Goal: Transaction & Acquisition: Purchase product/service

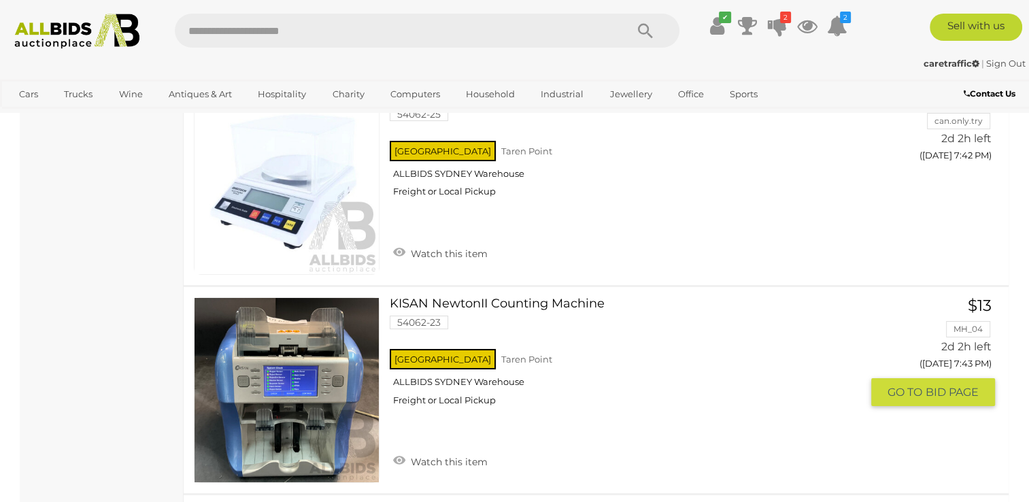
scroll to position [10404, 0]
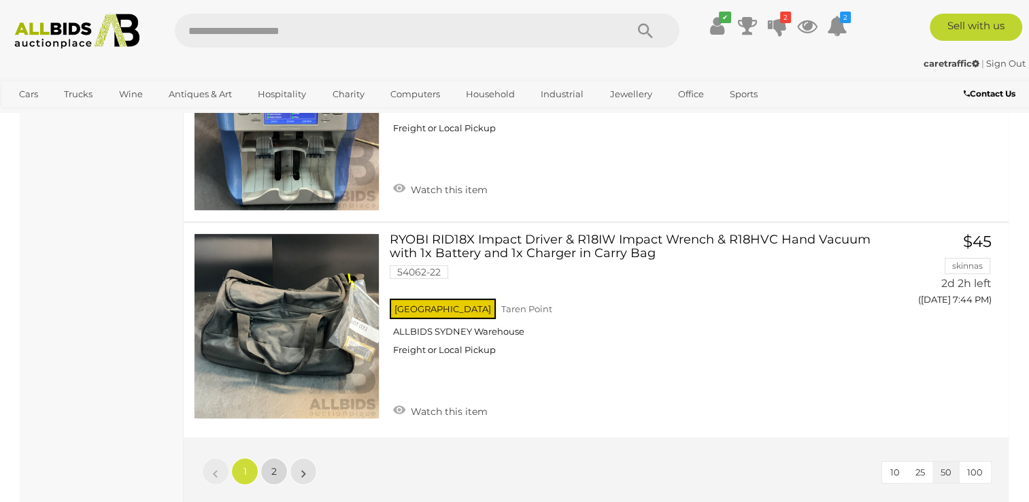
click at [275, 465] on span "2" at bounding box center [273, 471] width 5 height 12
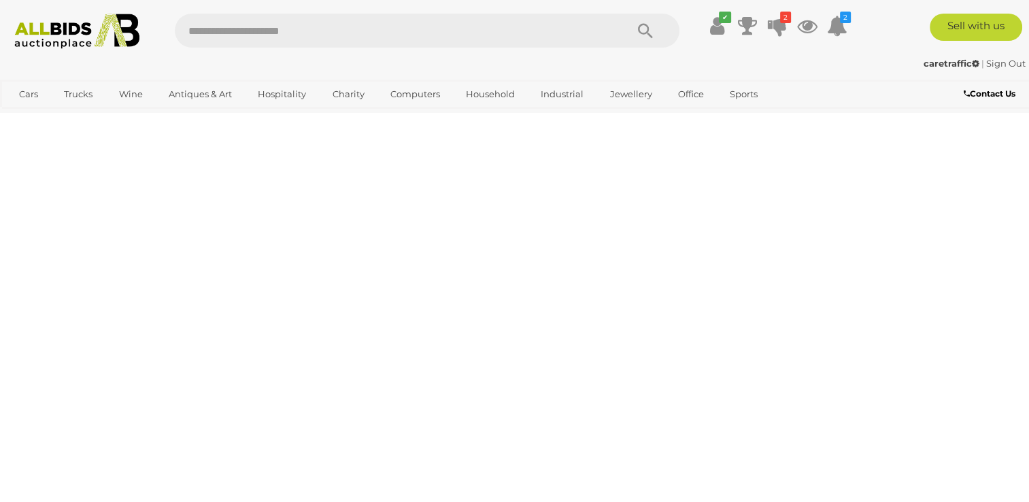
scroll to position [209, 0]
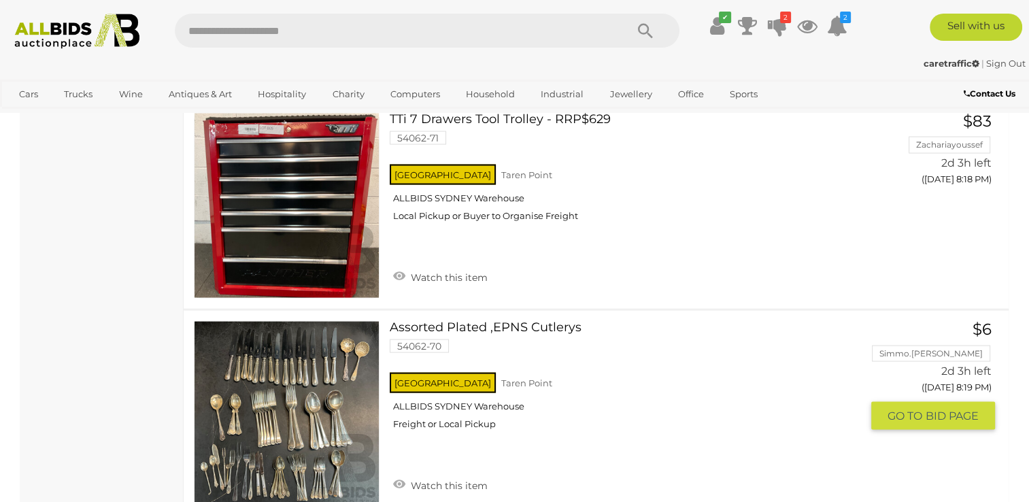
scroll to position [7621, 0]
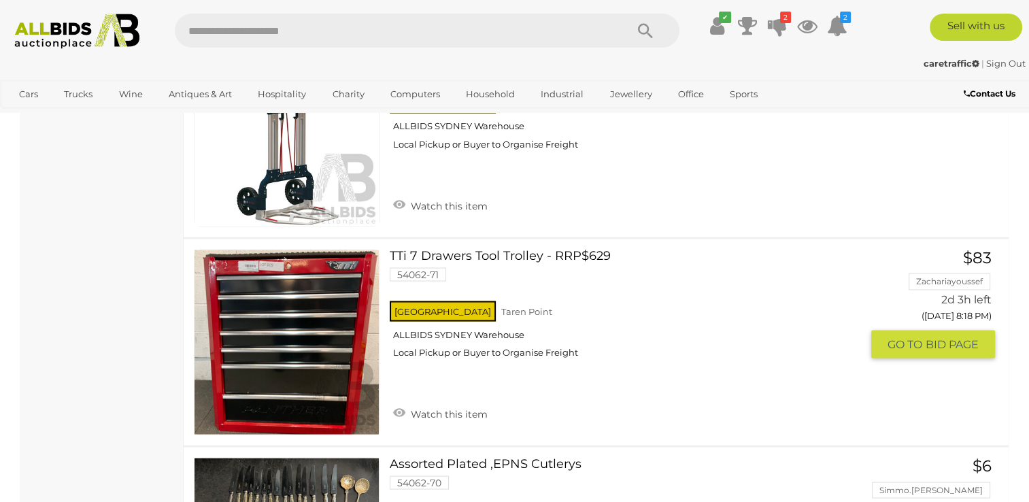
click at [354, 249] on link at bounding box center [287, 342] width 186 height 186
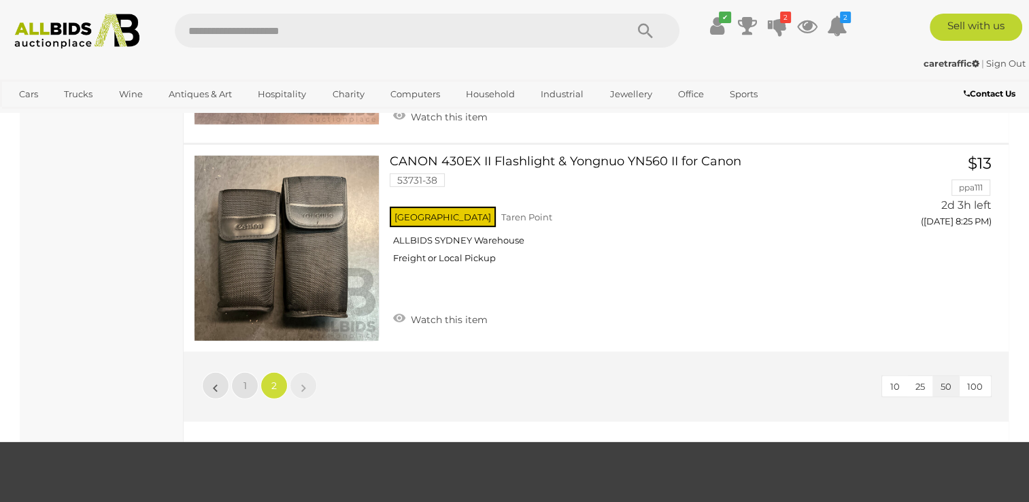
scroll to position [9180, 0]
click at [239, 372] on link "1" at bounding box center [244, 385] width 27 height 27
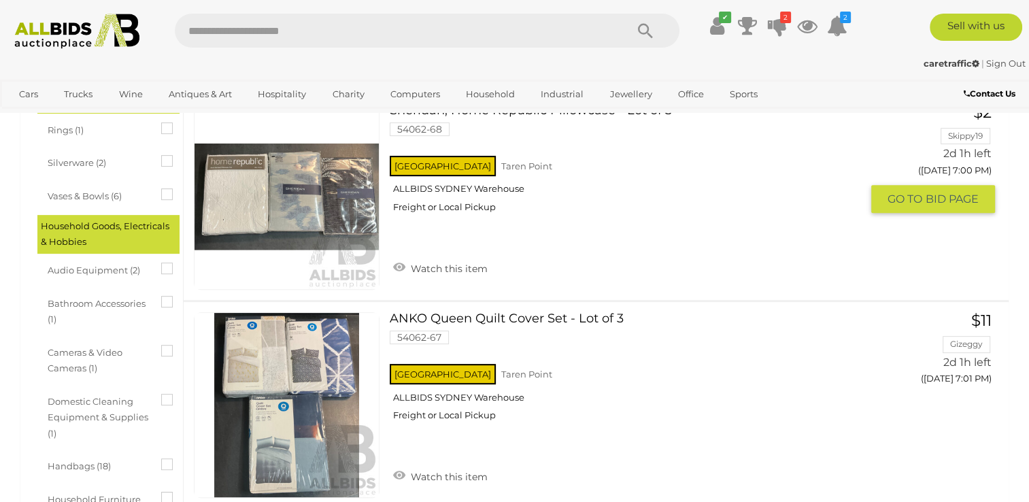
scroll to position [481, 0]
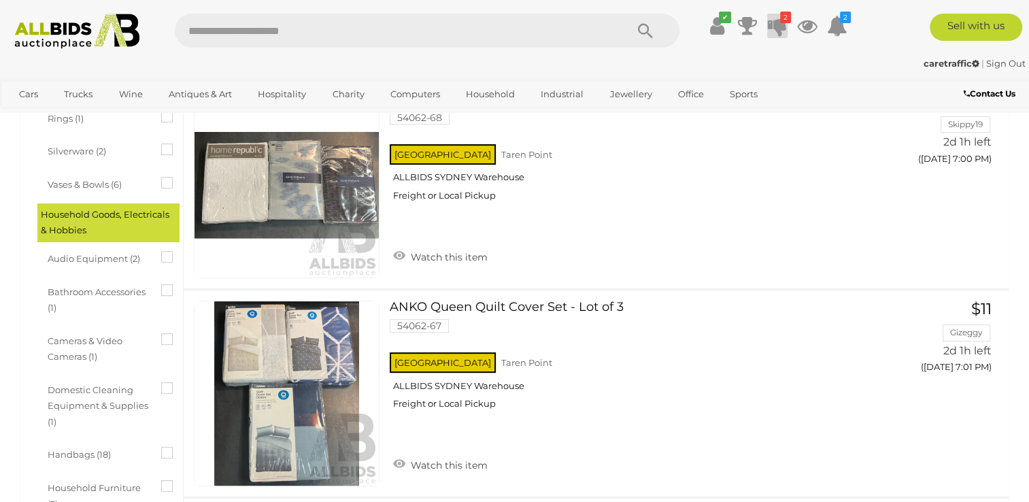
click at [782, 19] on icon "2" at bounding box center [785, 18] width 11 height 12
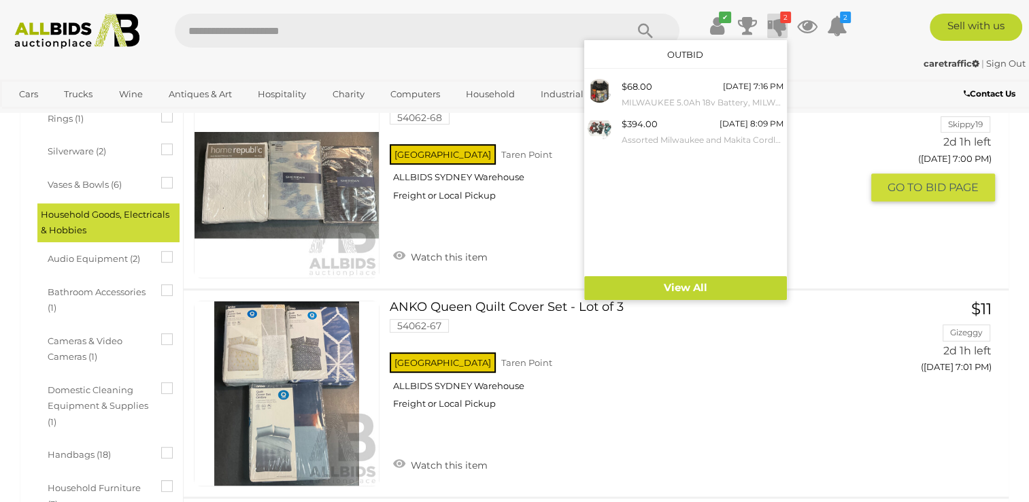
click at [838, 199] on div "NSW Taren Point ALLBIDS SYDNEY Warehouse Freight or Local Pickup" at bounding box center [625, 176] width 471 height 70
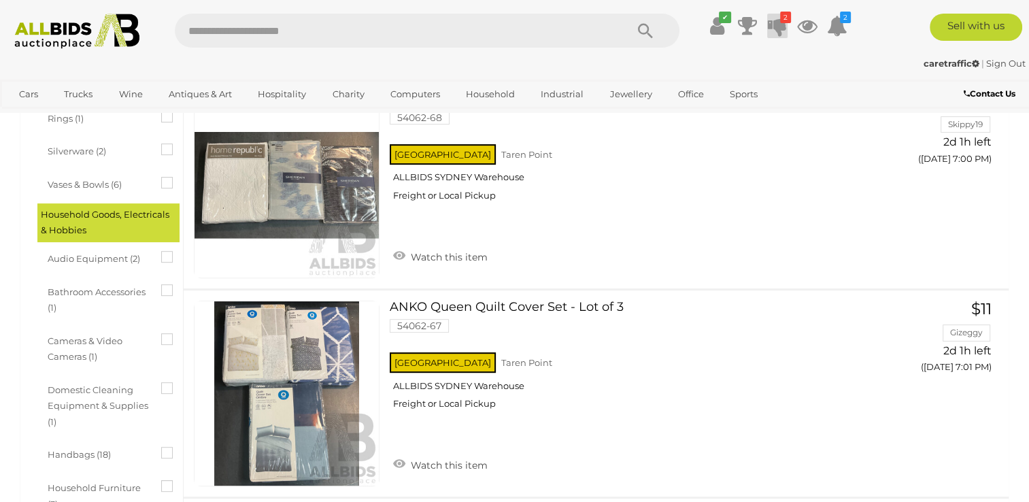
scroll to position [491, 0]
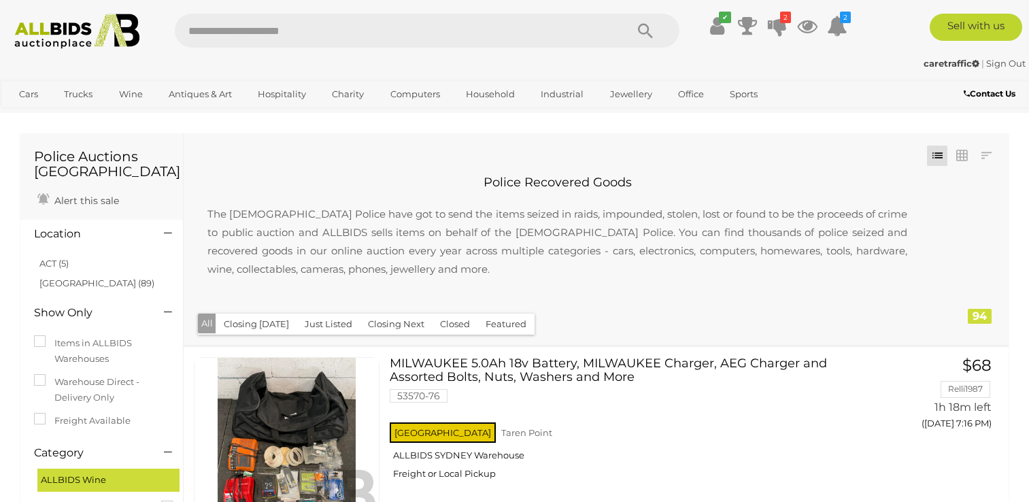
scroll to position [491, 0]
